Goal: Navigation & Orientation: Find specific page/section

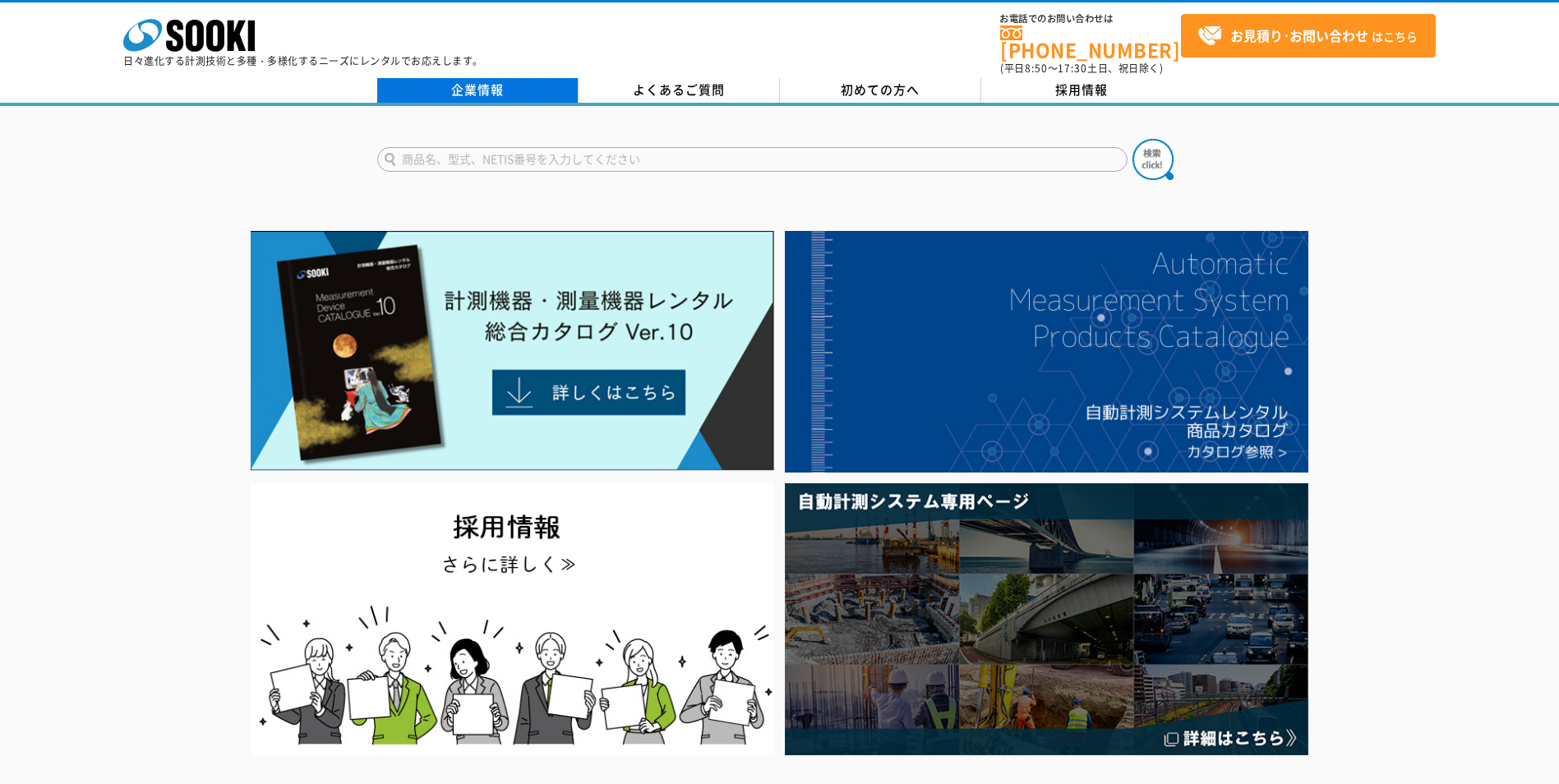
click at [490, 78] on link "企業情報" at bounding box center [478, 90] width 202 height 25
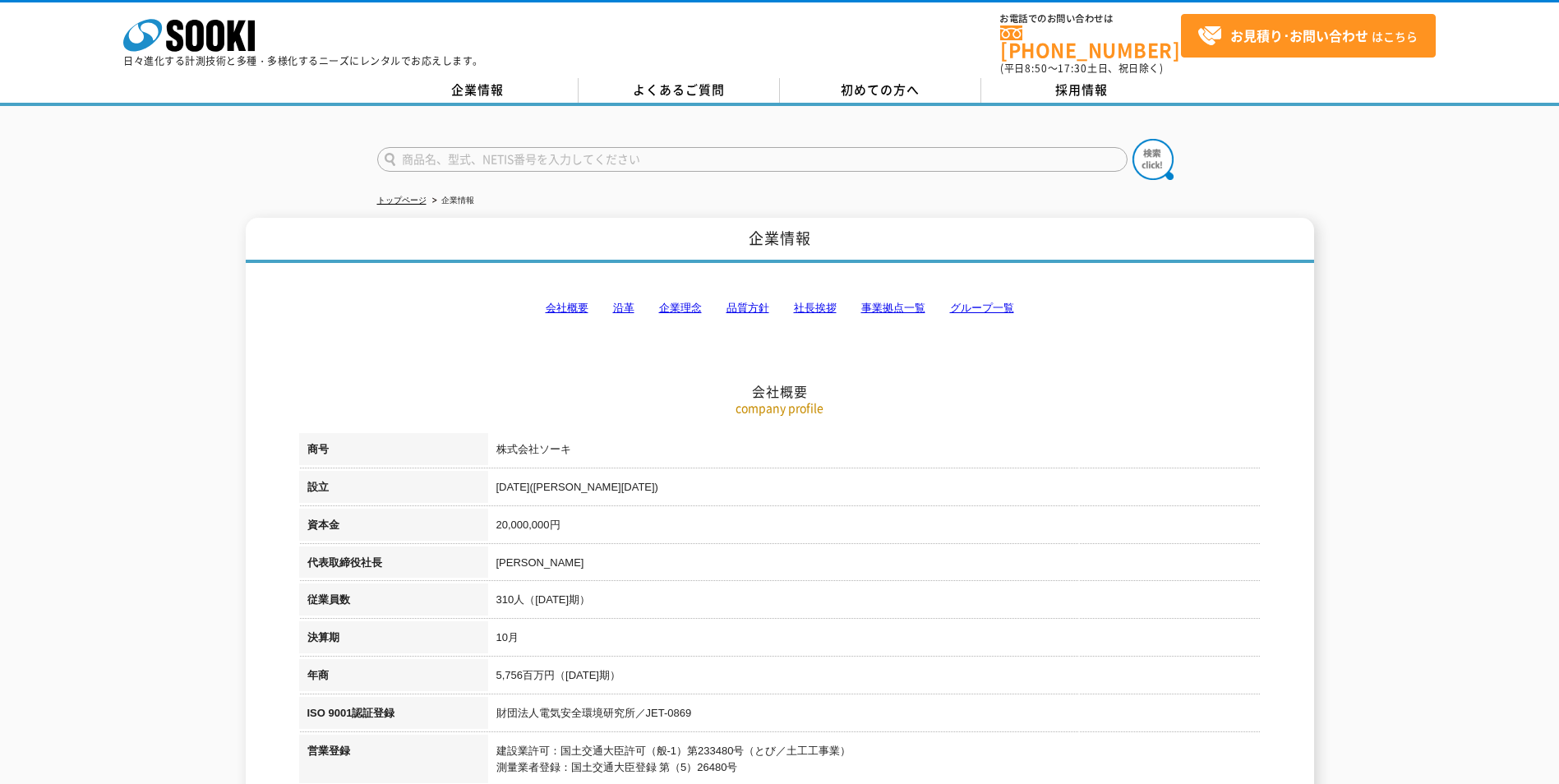
click at [490, 78] on link "企業情報" at bounding box center [478, 90] width 202 height 25
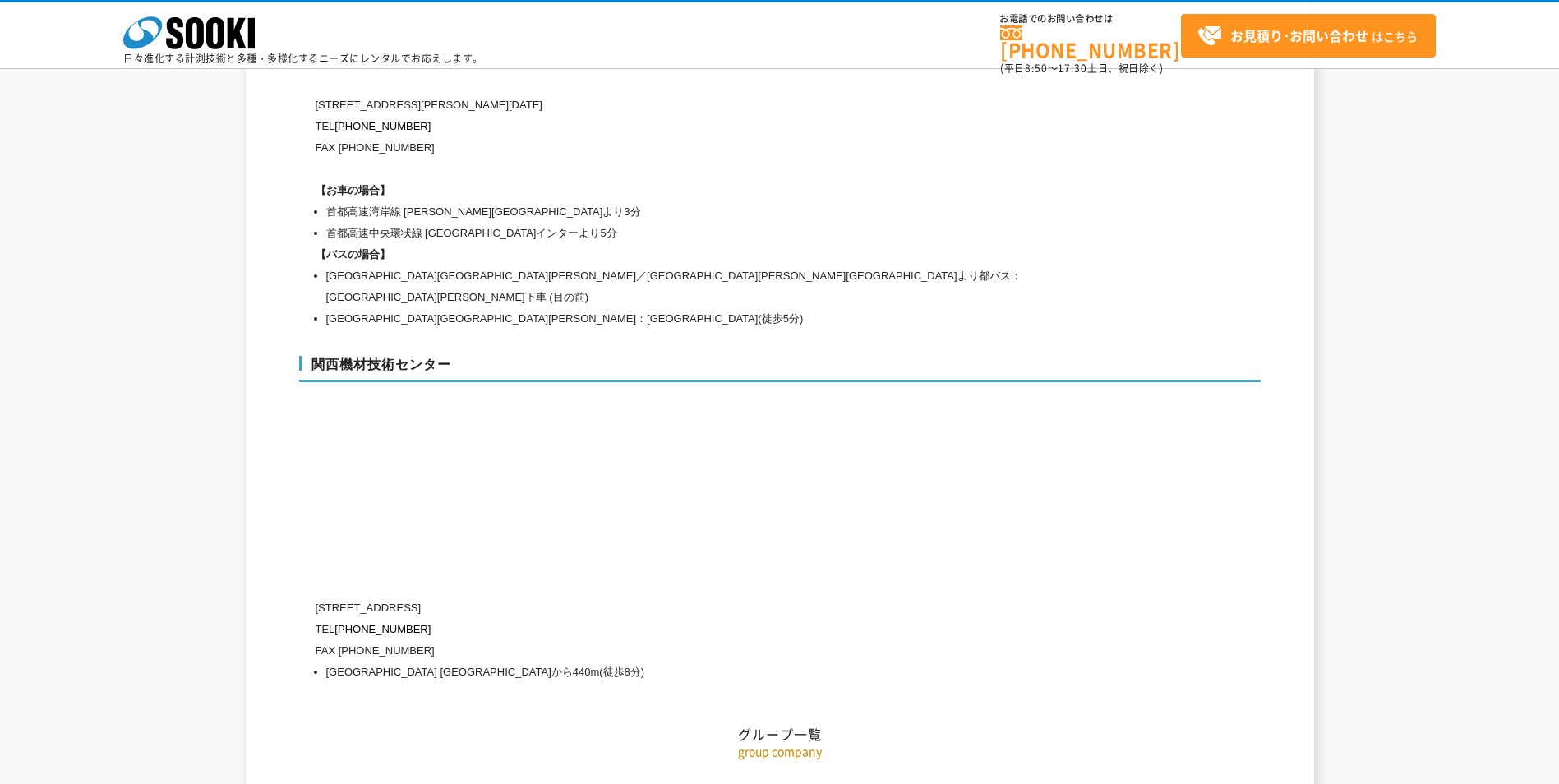
scroll to position [7146, 0]
